Goal: Information Seeking & Learning: Learn about a topic

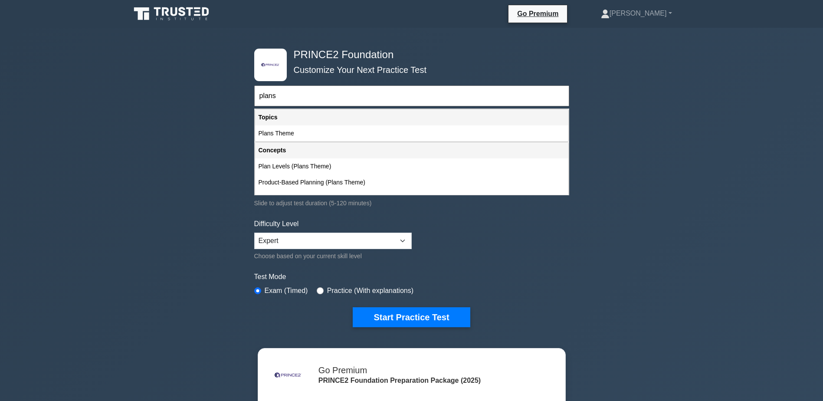
click at [285, 134] on div "Plans Theme" at bounding box center [411, 133] width 313 height 16
type input "Plans Theme"
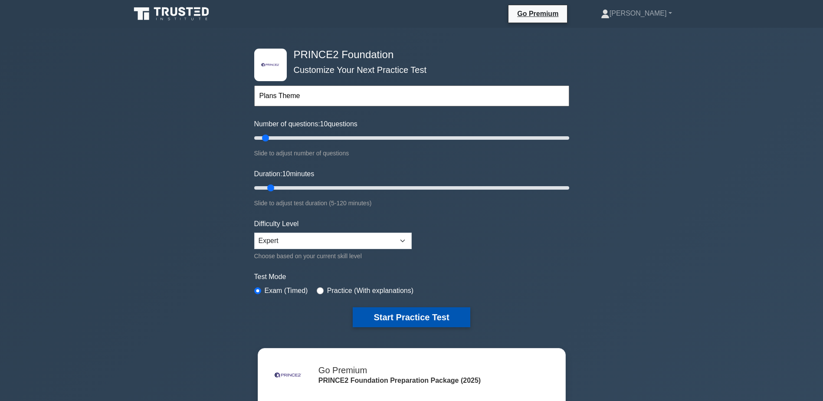
click at [405, 319] on button "Start Practice Test" at bounding box center [411, 317] width 117 height 20
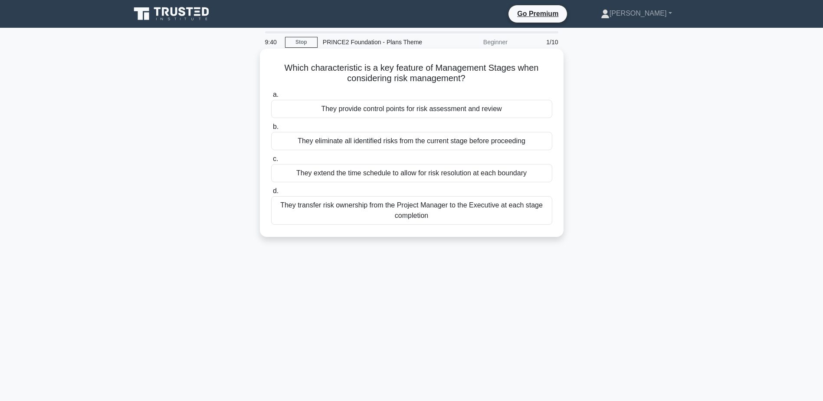
click at [483, 109] on div "They provide control points for risk assessment and review" at bounding box center [411, 109] width 281 height 18
click at [271, 98] on input "a. They provide control points for risk assessment and review" at bounding box center [271, 95] width 0 height 6
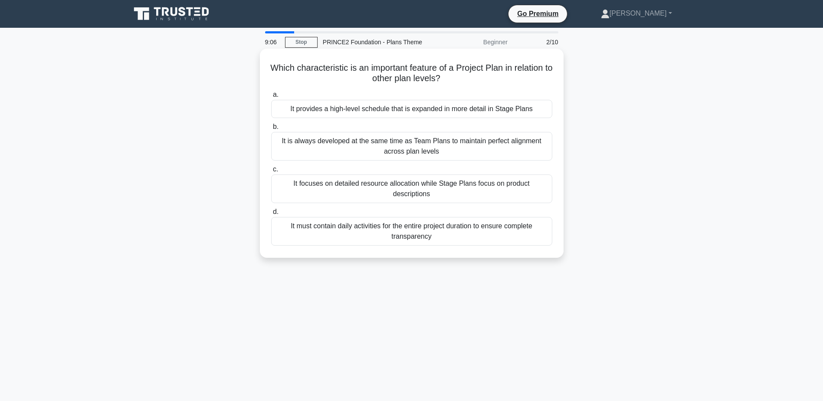
click at [435, 184] on div "It focuses on detailed resource allocation while Stage Plans focus on product d…" at bounding box center [411, 188] width 281 height 29
click at [271, 172] on input "c. It focuses on detailed resource allocation while Stage Plans focus on produc…" at bounding box center [271, 170] width 0 height 6
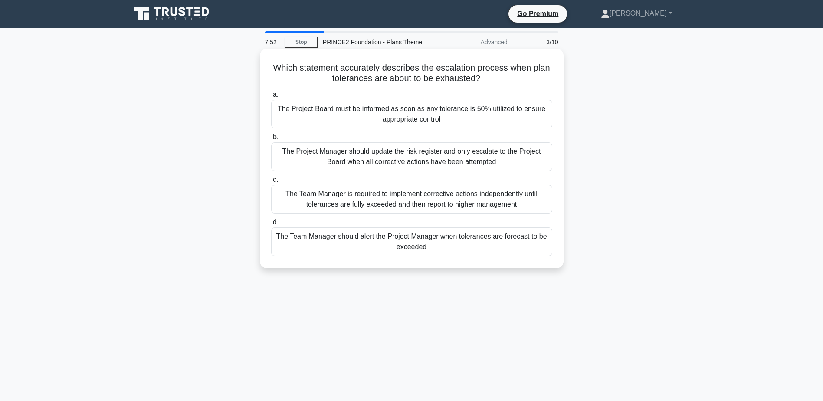
click at [463, 237] on div "The Team Manager should alert the Project Manager when tolerances are forecast …" at bounding box center [411, 241] width 281 height 29
click at [271, 225] on input "d. The Team Manager should alert the Project Manager when tolerances are foreca…" at bounding box center [271, 222] width 0 height 6
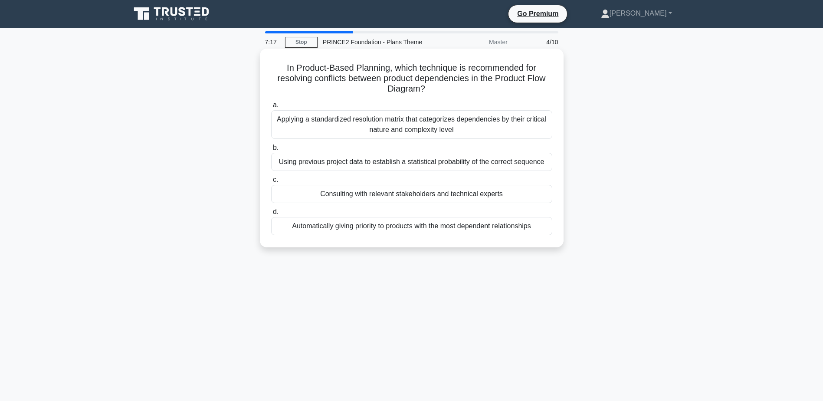
click at [458, 127] on div "Applying a standardized resolution matrix that categorizes dependencies by thei…" at bounding box center [411, 124] width 281 height 29
click at [271, 108] on input "a. Applying a standardized resolution matrix that categorizes dependencies by t…" at bounding box center [271, 105] width 0 height 6
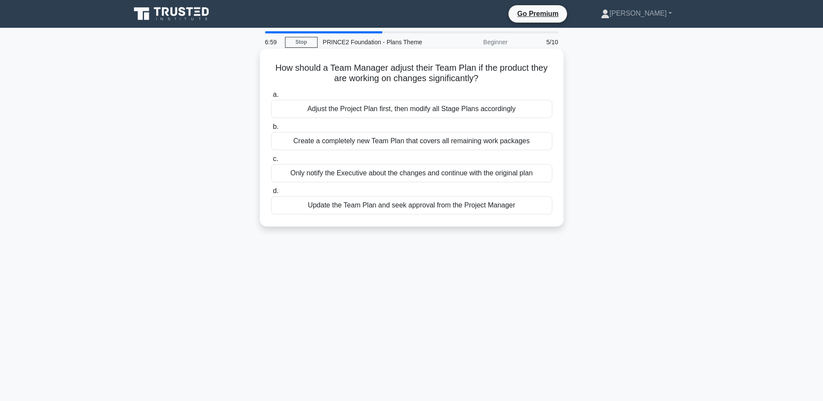
click at [448, 203] on div "Update the Team Plan and seek approval from the Project Manager" at bounding box center [411, 205] width 281 height 18
click at [271, 194] on input "d. Update the Team Plan and seek approval from the Project Manager" at bounding box center [271, 191] width 0 height 6
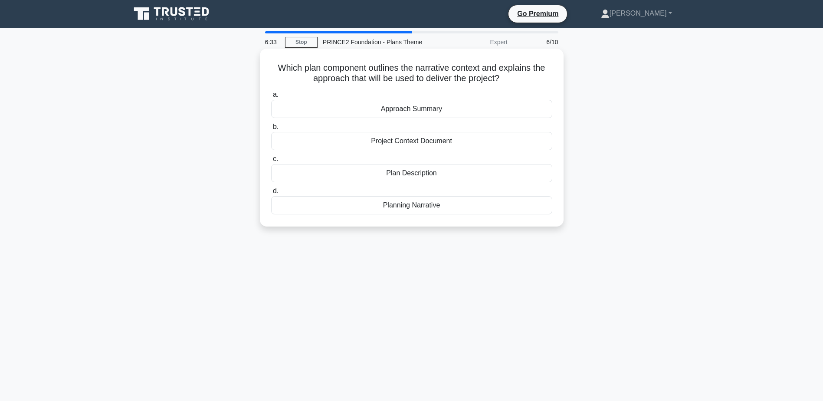
click at [443, 177] on div "Plan Description" at bounding box center [411, 173] width 281 height 18
click at [271, 162] on input "c. Plan Description" at bounding box center [271, 159] width 0 height 6
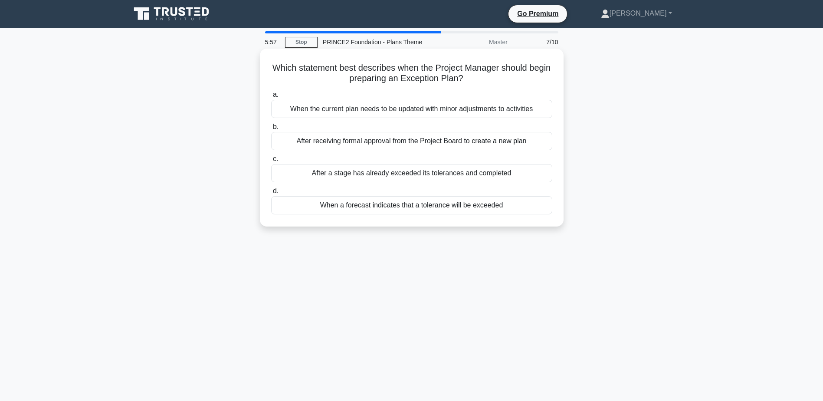
click at [470, 208] on div "When a forecast indicates that a tolerance will be exceeded" at bounding box center [411, 205] width 281 height 18
click at [271, 194] on input "d. When a forecast indicates that a tolerance will be exceeded" at bounding box center [271, 191] width 0 height 6
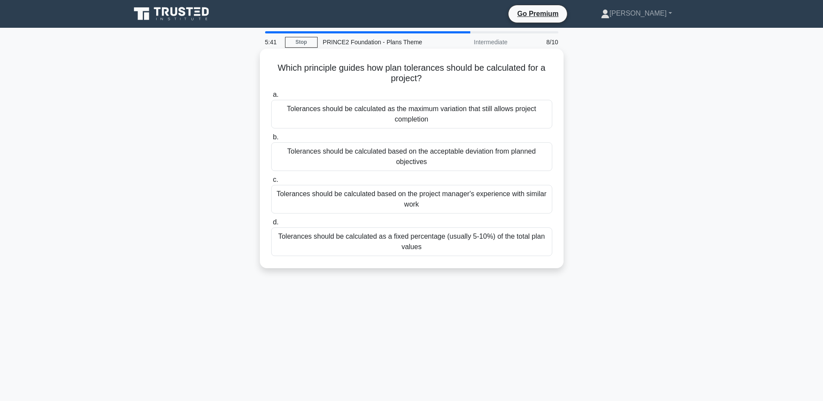
click at [456, 155] on div "Tolerances should be calculated based on the acceptable deviation from planned …" at bounding box center [411, 156] width 281 height 29
click at [271, 140] on input "b. Tolerances should be calculated based on the acceptable deviation from plann…" at bounding box center [271, 137] width 0 height 6
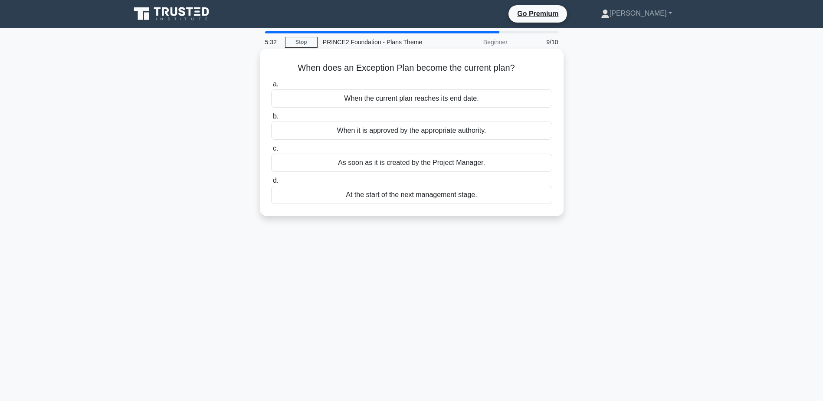
click at [418, 133] on div "When it is approved by the appropriate authority." at bounding box center [411, 130] width 281 height 18
click at [271, 119] on input "b. When it is approved by the appropriate authority." at bounding box center [271, 117] width 0 height 6
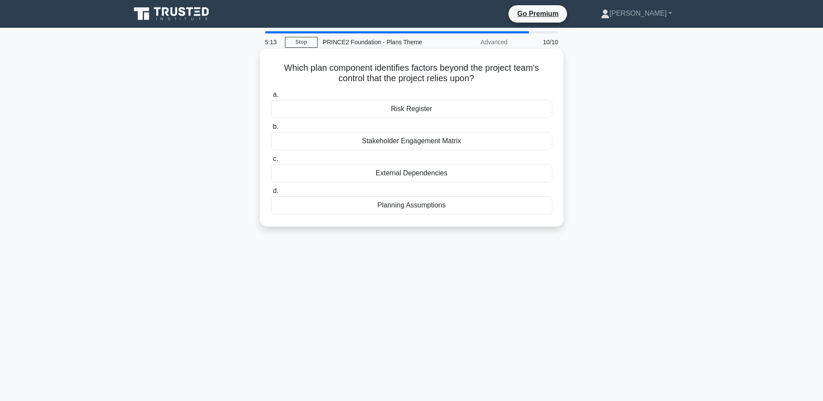
click at [422, 110] on div "Risk Register" at bounding box center [411, 109] width 281 height 18
click at [271, 98] on input "a. Risk Register" at bounding box center [271, 95] width 0 height 6
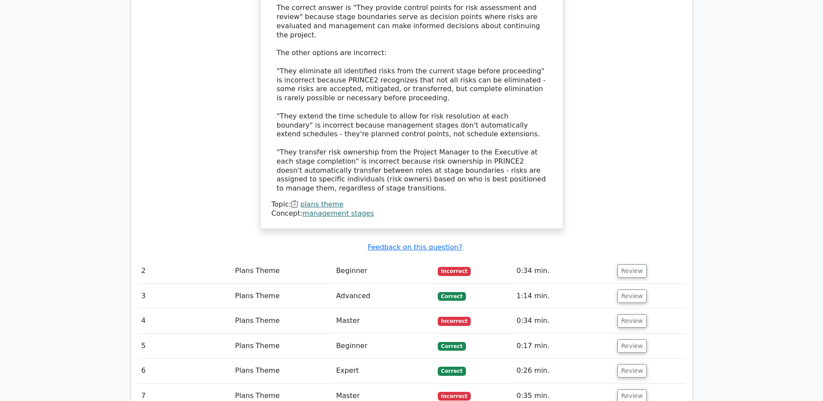
scroll to position [954, 0]
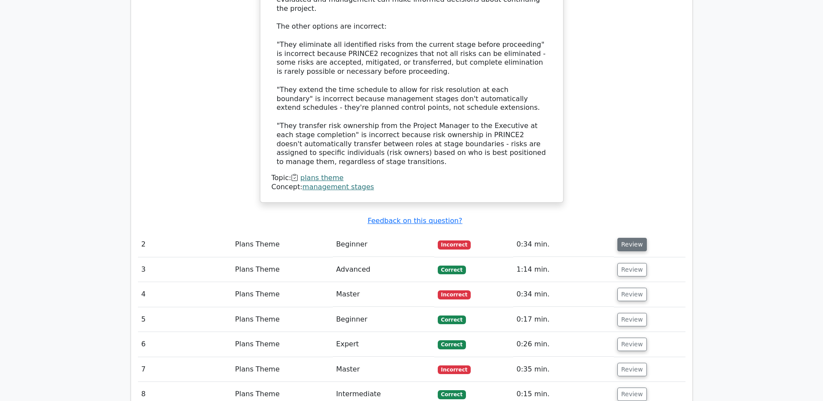
click at [627, 238] on button "Review" at bounding box center [631, 244] width 29 height 13
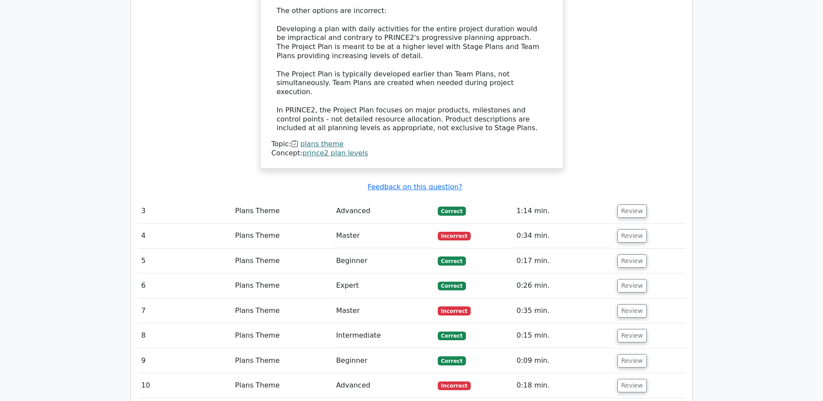
scroll to position [1475, 0]
click at [628, 228] on button "Review" at bounding box center [631, 234] width 29 height 13
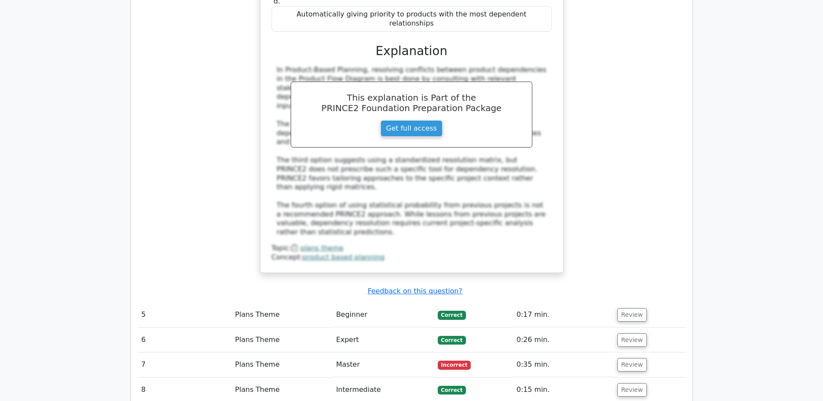
scroll to position [1908, 0]
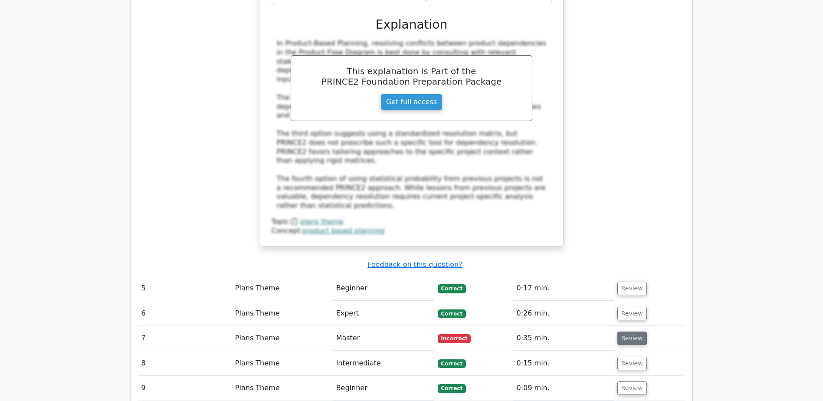
click at [627, 331] on button "Review" at bounding box center [631, 337] width 29 height 13
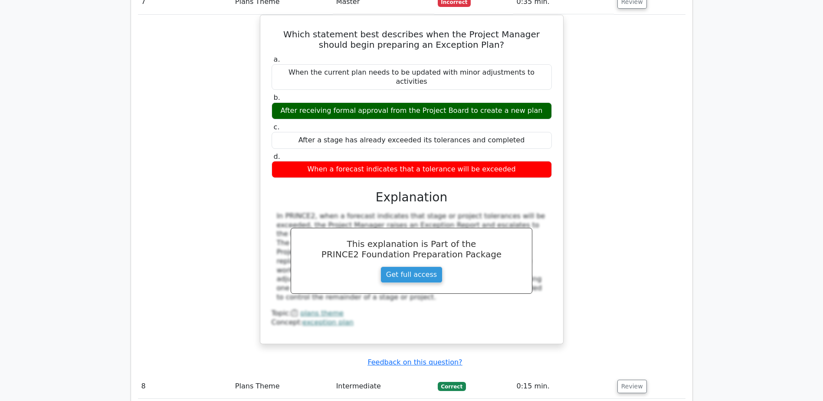
scroll to position [2255, 0]
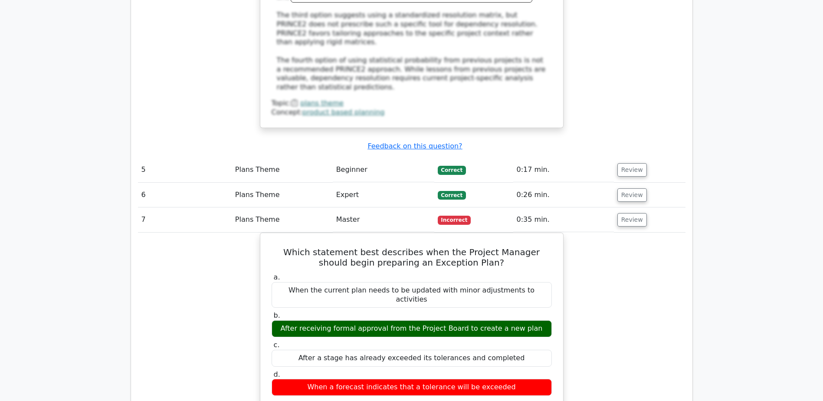
scroll to position [1995, 0]
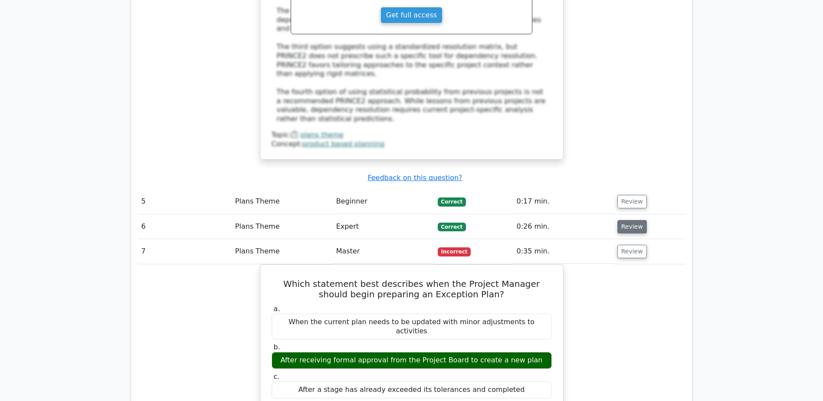
click at [628, 220] on button "Review" at bounding box center [631, 226] width 29 height 13
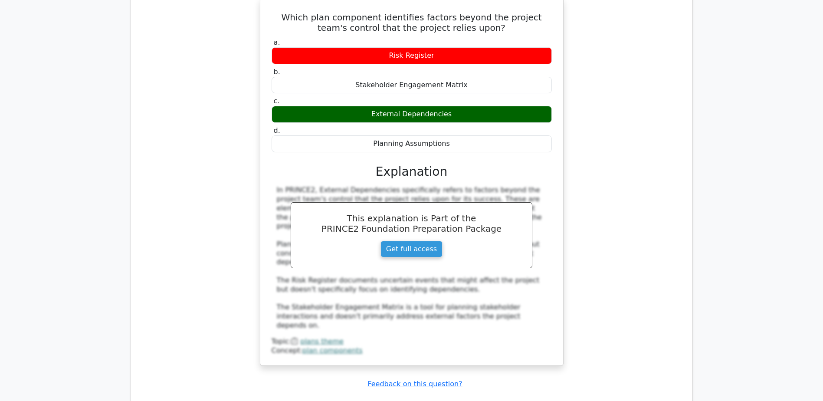
scroll to position [3356, 0]
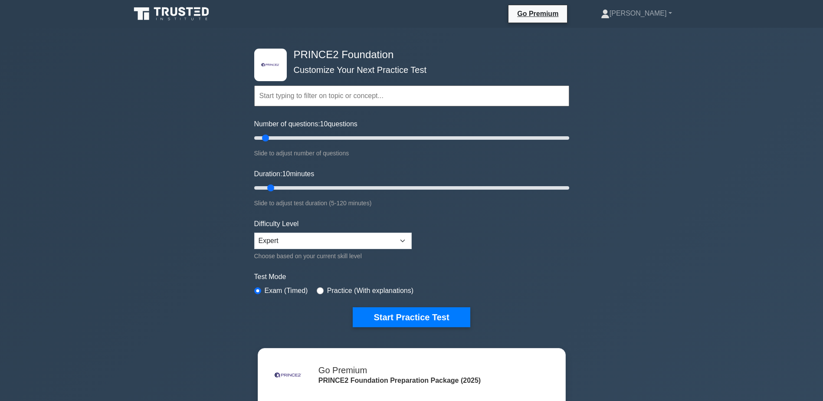
click at [332, 98] on input "text" at bounding box center [411, 95] width 315 height 21
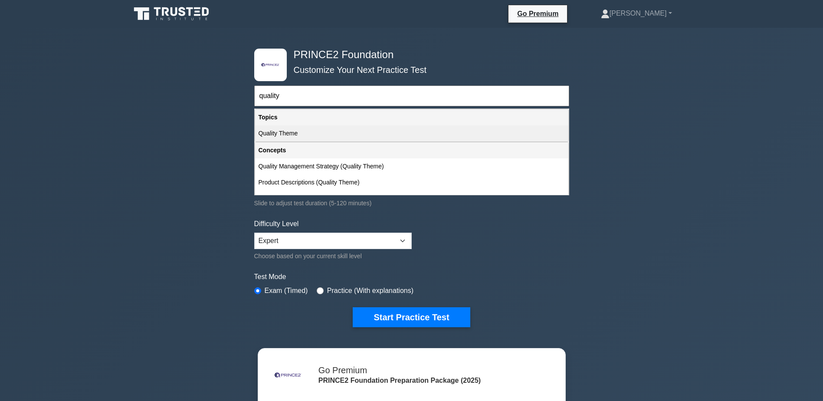
click at [286, 133] on div "Quality Theme" at bounding box center [411, 133] width 313 height 16
type input "Quality Theme"
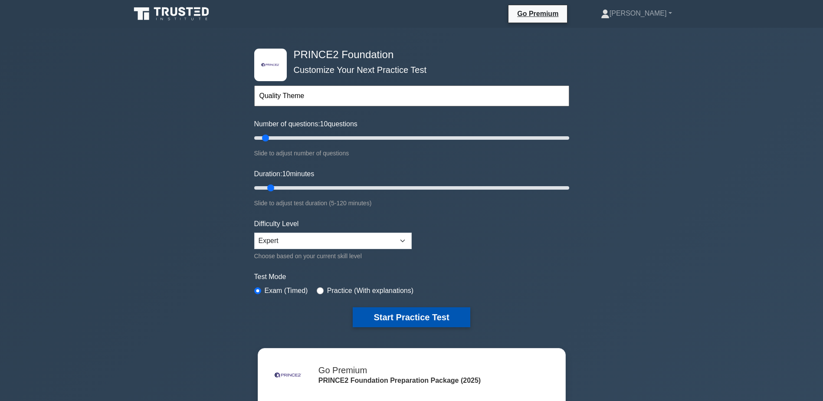
click at [412, 318] on button "Start Practice Test" at bounding box center [411, 317] width 117 height 20
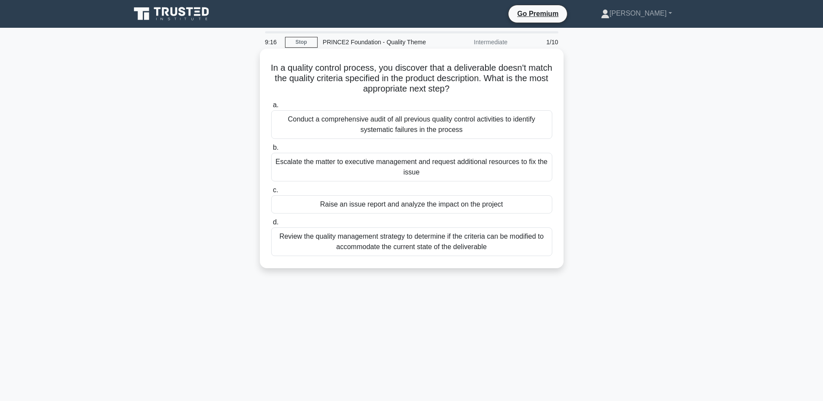
click at [385, 204] on div "Raise an issue report and analyze the impact on the project" at bounding box center [411, 204] width 281 height 18
click at [271, 193] on input "c. Raise an issue report and analyze the impact on the project" at bounding box center [271, 190] width 0 height 6
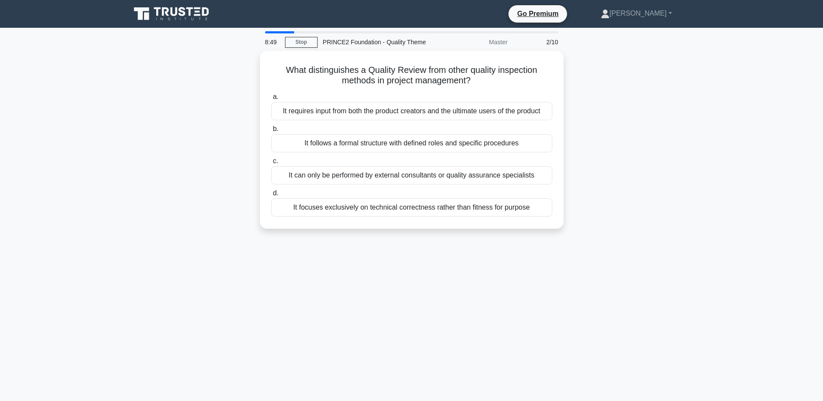
click at [385, 204] on div "It focuses exclusively on technical correctness rather than fitness for purpose" at bounding box center [411, 207] width 281 height 18
click at [271, 196] on input "d. It focuses exclusively on technical correctness rather than fitness for purp…" at bounding box center [271, 193] width 0 height 6
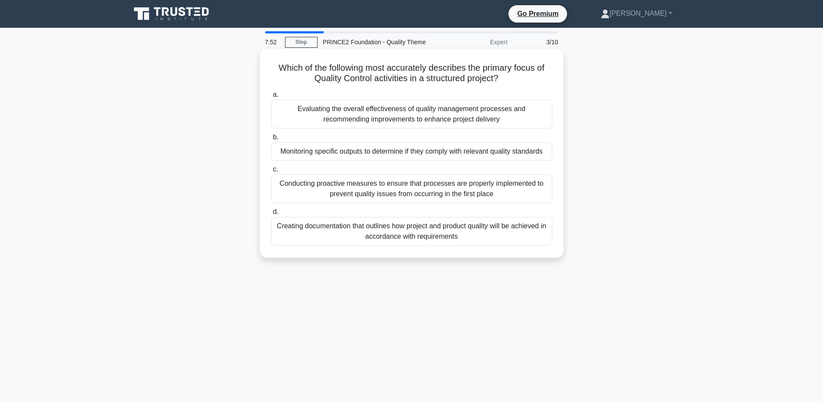
click at [393, 231] on div "Creating documentation that outlines how project and product quality will be ac…" at bounding box center [411, 231] width 281 height 29
click at [271, 215] on input "d. Creating documentation that outlines how project and product quality will be…" at bounding box center [271, 212] width 0 height 6
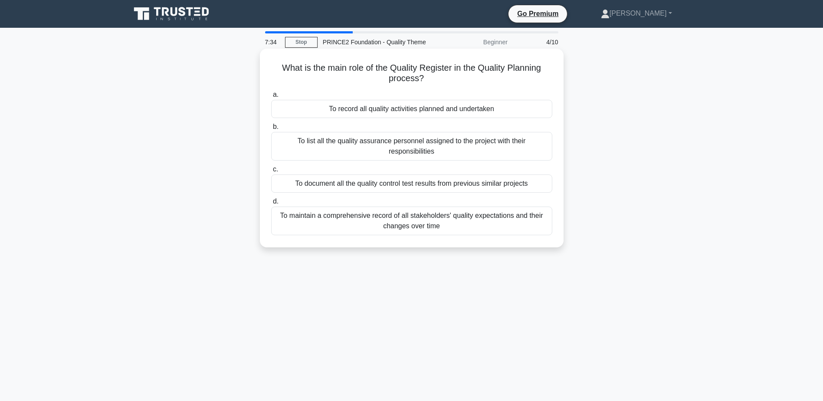
click at [444, 108] on div "To record all quality activities planned and undertaken" at bounding box center [411, 109] width 281 height 18
click at [271, 98] on input "a. To record all quality activities planned and undertaken" at bounding box center [271, 95] width 0 height 6
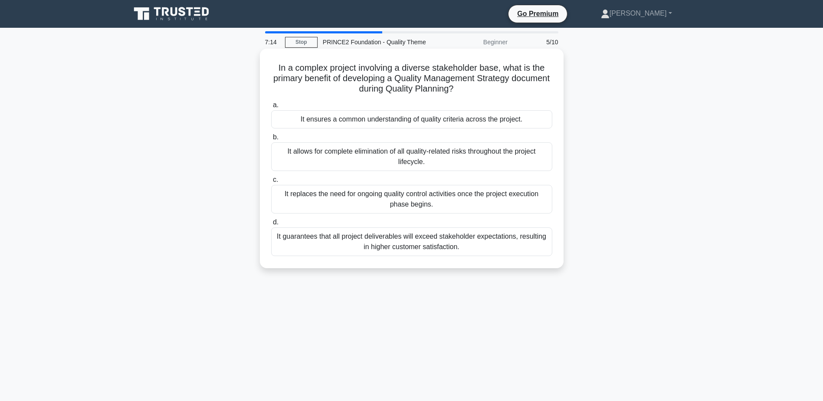
click at [359, 121] on div "It ensures a common understanding of quality criteria across the project." at bounding box center [411, 119] width 281 height 18
click at [271, 108] on input "a. It ensures a common understanding of quality criteria across the project." at bounding box center [271, 105] width 0 height 6
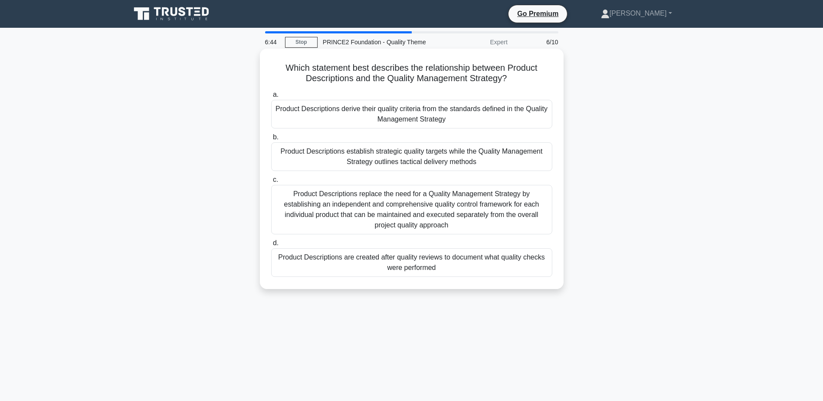
click at [407, 157] on div "Product Descriptions establish strategic quality targets while the Quality Mana…" at bounding box center [411, 156] width 281 height 29
click at [271, 140] on input "b. Product Descriptions establish strategic quality targets while the Quality M…" at bounding box center [271, 137] width 0 height 6
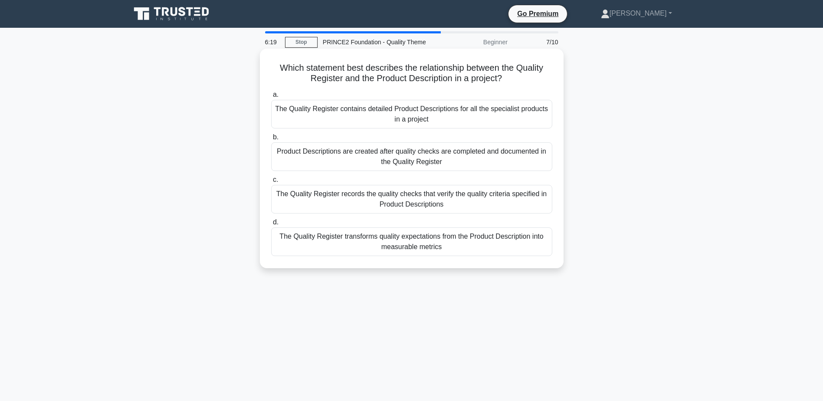
click at [432, 201] on div "The Quality Register records the quality checks that verify the quality criteri…" at bounding box center [411, 199] width 281 height 29
click at [271, 183] on input "c. The Quality Register records the quality checks that verify the quality crit…" at bounding box center [271, 180] width 0 height 6
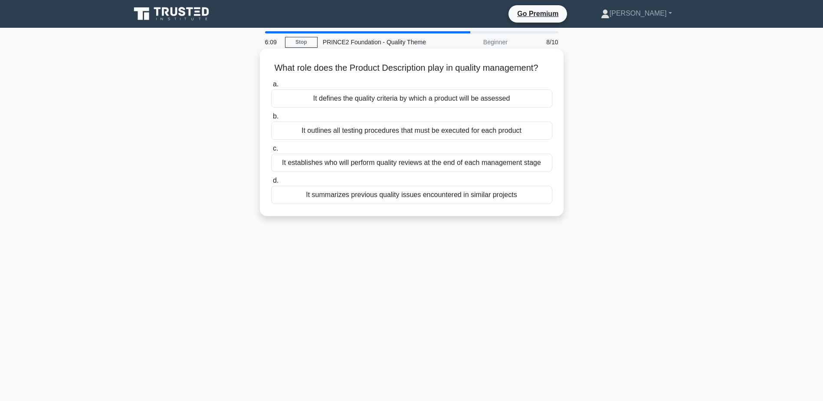
click at [429, 107] on div "It defines the quality criteria by which a product will be assessed" at bounding box center [411, 98] width 281 height 18
click at [271, 87] on input "a. It defines the quality criteria by which a product will be assessed" at bounding box center [271, 85] width 0 height 6
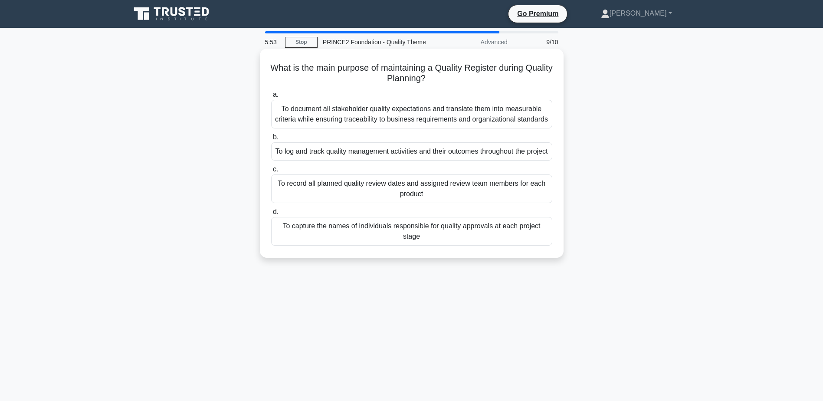
click at [352, 157] on div "To log and track quality management activities and their outcomes throughout th…" at bounding box center [411, 151] width 281 height 18
click at [271, 140] on input "b. To log and track quality management activities and their outcomes throughout…" at bounding box center [271, 137] width 0 height 6
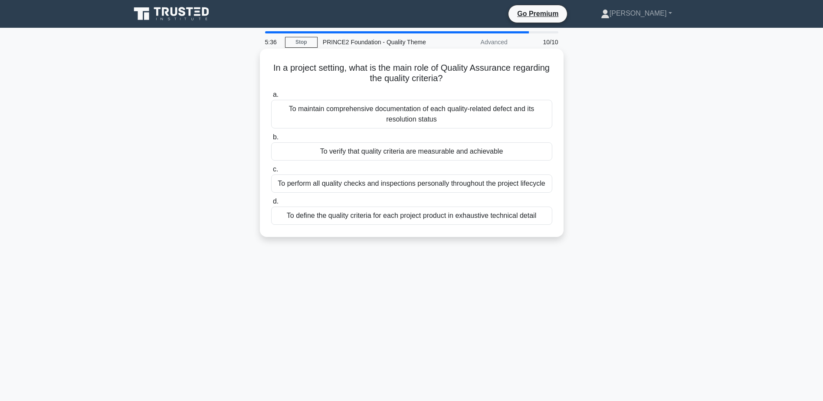
click at [370, 155] on div "To verify that quality criteria are measurable and achievable" at bounding box center [411, 151] width 281 height 18
click at [271, 140] on input "b. To verify that quality criteria are measurable and achievable" at bounding box center [271, 137] width 0 height 6
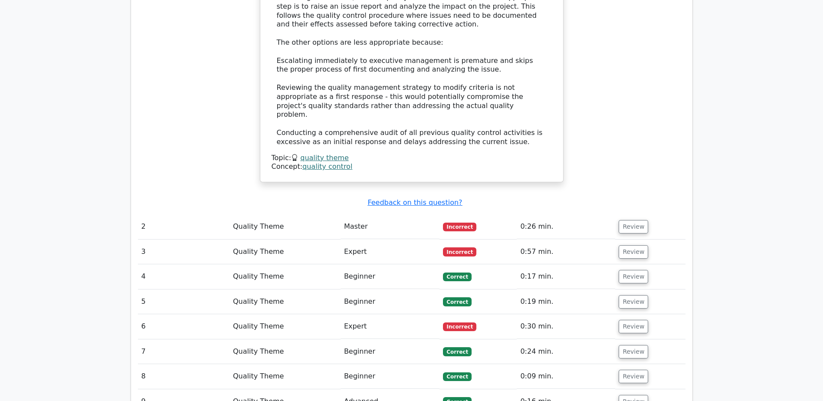
scroll to position [911, 0]
click at [624, 219] on button "Review" at bounding box center [632, 225] width 29 height 13
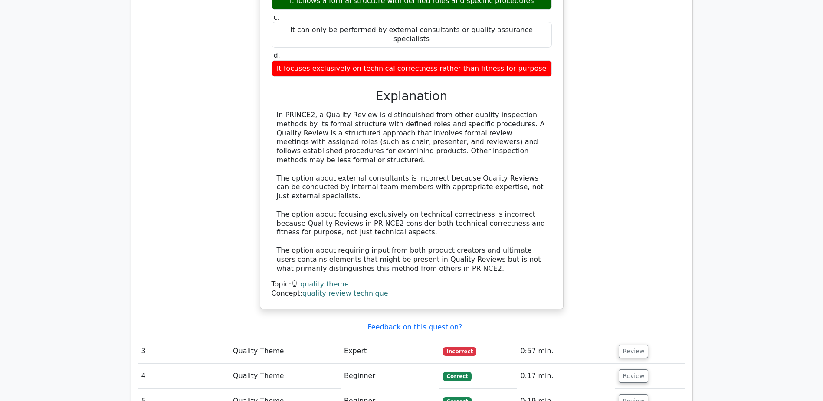
scroll to position [1258, 0]
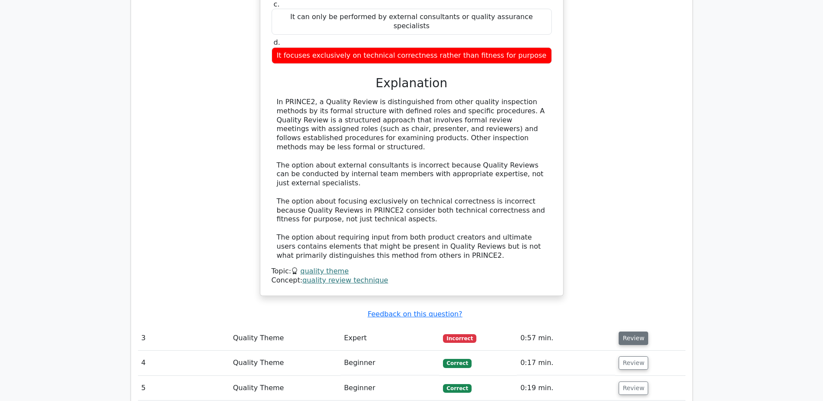
click at [628, 331] on button "Review" at bounding box center [632, 337] width 29 height 13
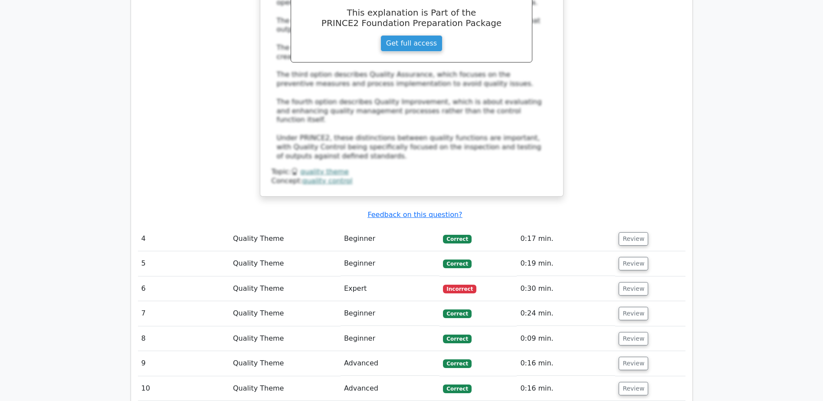
scroll to position [1865, 0]
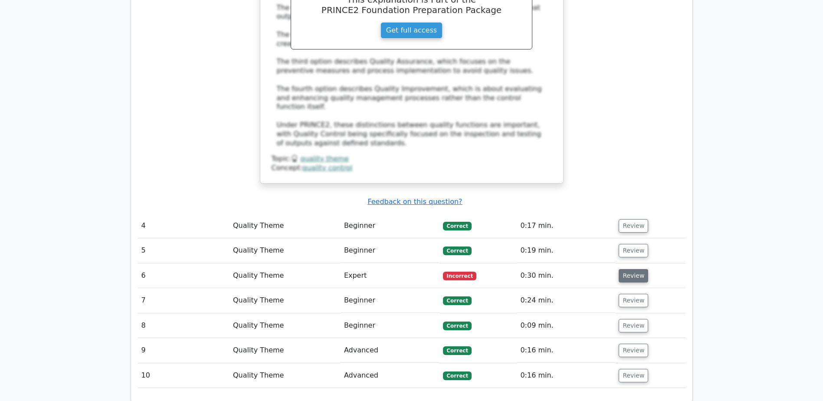
click at [627, 269] on button "Review" at bounding box center [632, 275] width 29 height 13
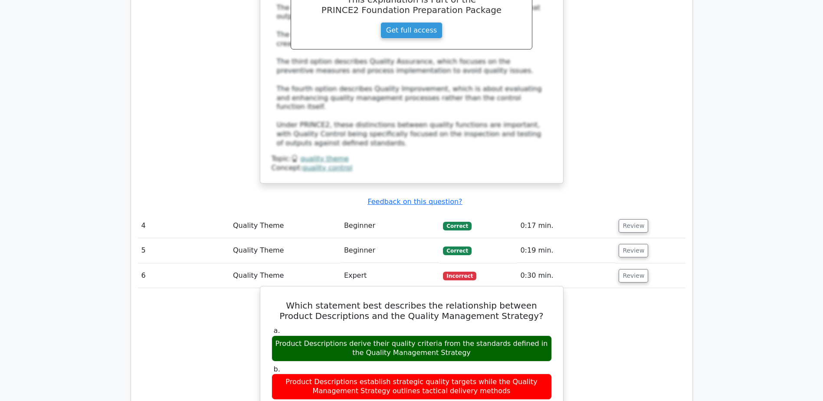
scroll to position [2169, 0]
